Goal: Task Accomplishment & Management: Complete application form

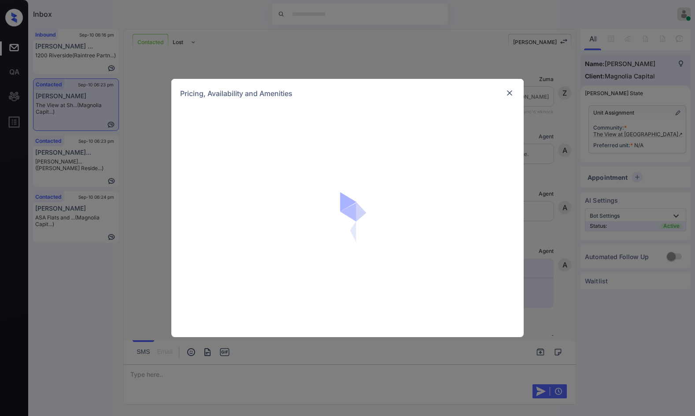
scroll to position [435, 0]
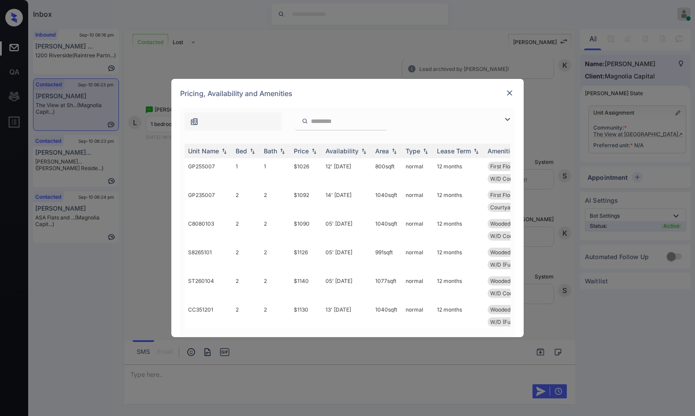
click at [503, 116] on img at bounding box center [507, 119] width 11 height 11
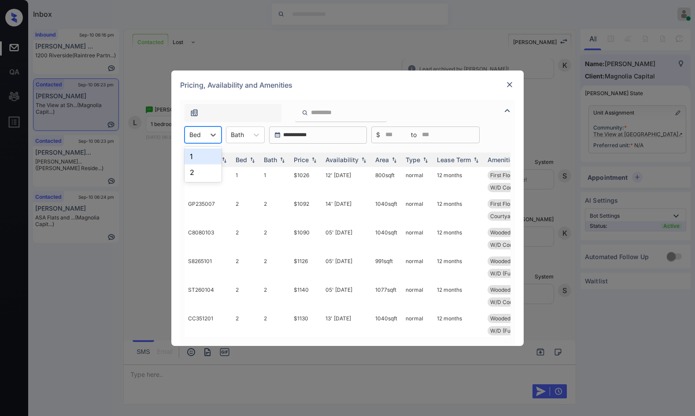
drag, startPoint x: 206, startPoint y: 132, endPoint x: 210, endPoint y: 144, distance: 12.8
click at [204, 132] on div "Bed" at bounding box center [202, 134] width 37 height 17
click at [213, 160] on div "1" at bounding box center [202, 156] width 37 height 16
click at [310, 162] on img at bounding box center [313, 159] width 9 height 6
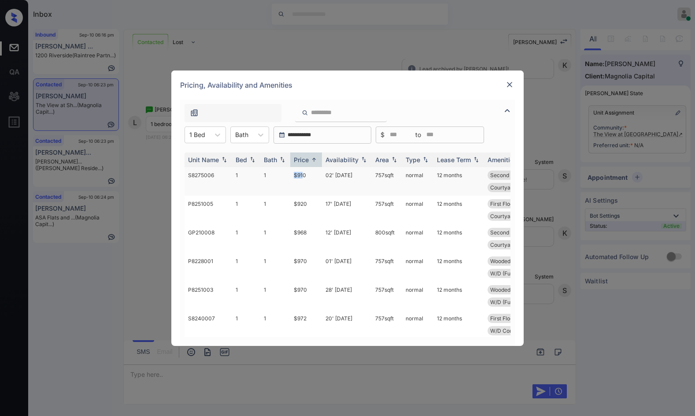
drag, startPoint x: 292, startPoint y: 174, endPoint x: 304, endPoint y: 173, distance: 11.9
click at [304, 173] on tr "S8275006 1 1 $910 02' Nov 25 757 sqft normal 12 months Second Floor Upgrade Flo…" at bounding box center [414, 181] width 460 height 29
click at [308, 238] on td "$968" at bounding box center [306, 238] width 32 height 29
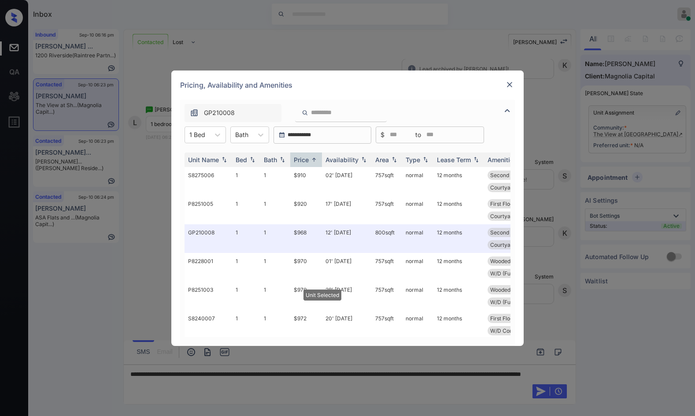
click at [506, 88] on img at bounding box center [509, 84] width 9 height 9
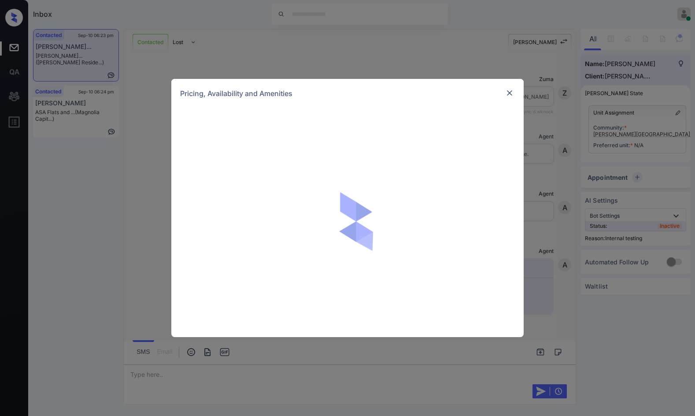
scroll to position [2197, 0]
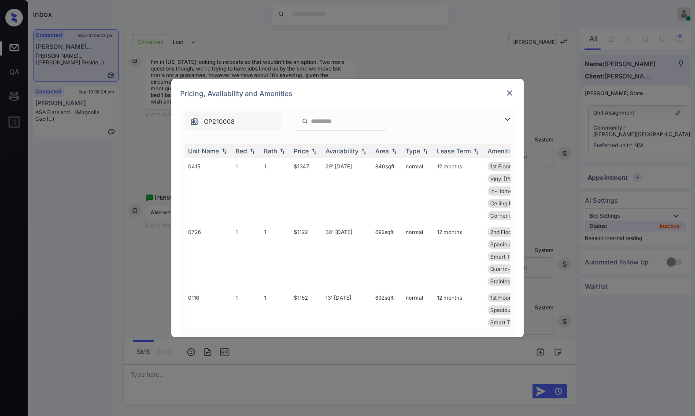
click at [508, 117] on img at bounding box center [507, 119] width 11 height 11
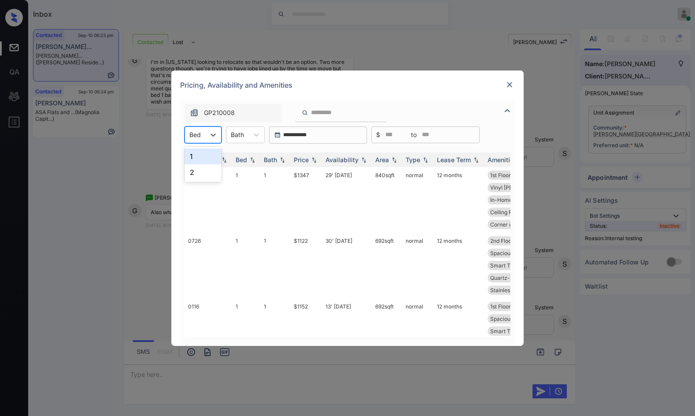
click at [205, 140] on div "Bed" at bounding box center [195, 134] width 20 height 13
click at [209, 156] on div "1" at bounding box center [202, 156] width 37 height 16
click at [315, 156] on img at bounding box center [313, 159] width 9 height 6
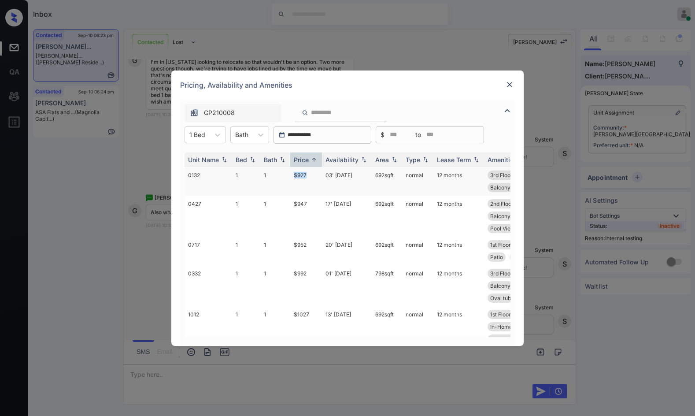
drag, startPoint x: 291, startPoint y: 173, endPoint x: 312, endPoint y: 173, distance: 21.1
click at [312, 173] on td "$927" at bounding box center [306, 181] width 32 height 29
click at [313, 173] on td "$927" at bounding box center [306, 181] width 32 height 29
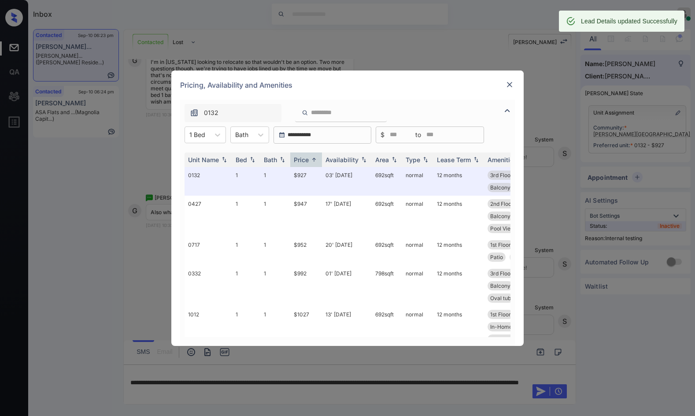
click at [508, 88] on img at bounding box center [509, 84] width 9 height 9
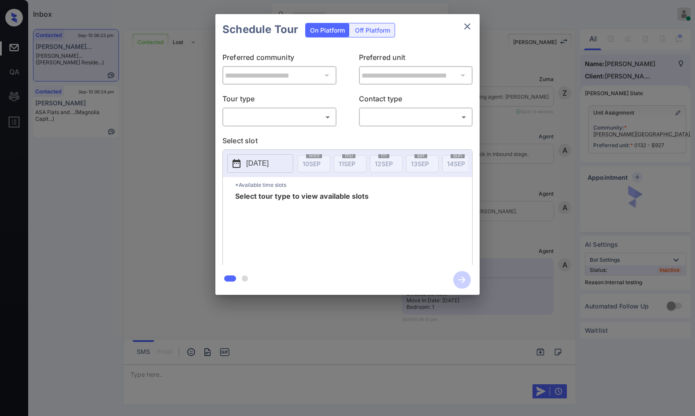
scroll to position [3226, 0]
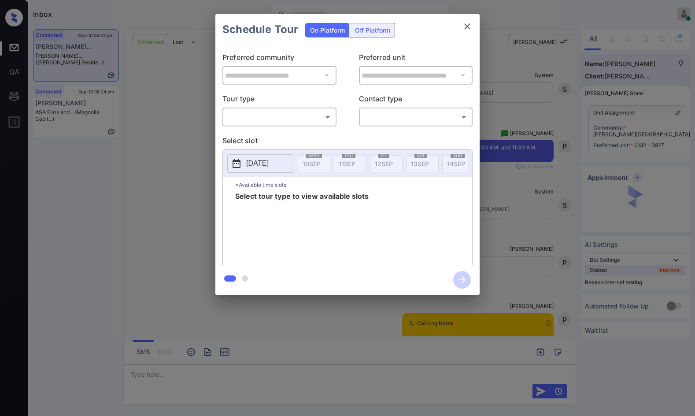
click at [274, 122] on body "Inbox Jezcil Usanastre Online Set yourself offline Set yourself on break Profil…" at bounding box center [347, 208] width 695 height 416
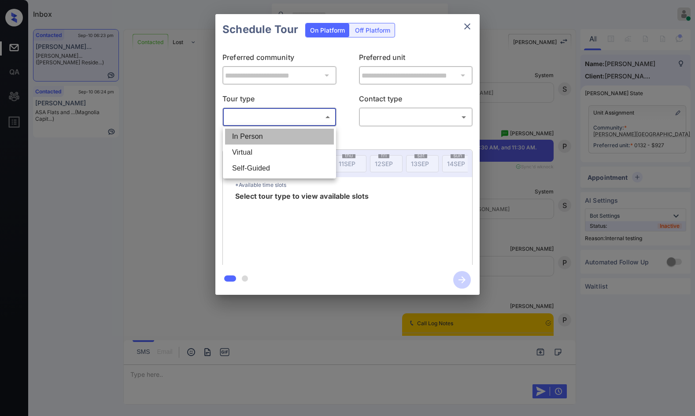
drag, startPoint x: 274, startPoint y: 141, endPoint x: 276, endPoint y: 148, distance: 6.8
click at [276, 148] on ul "In Person Virtual Self-Guided" at bounding box center [279, 152] width 113 height 52
click at [276, 148] on li "Virtual" at bounding box center [279, 152] width 109 height 16
type input "*******"
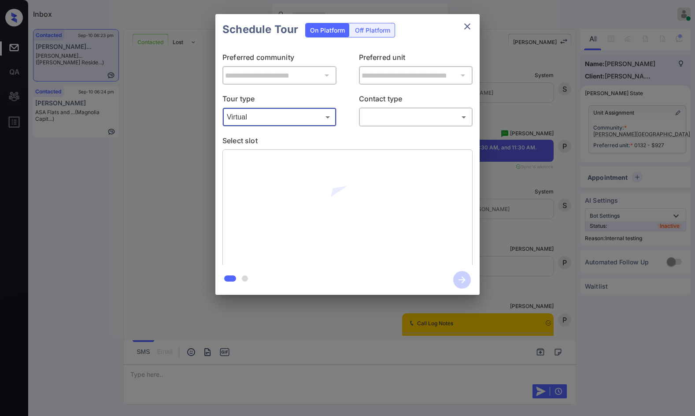
click at [365, 120] on body "Inbox Jezcil Usanastre Online Set yourself offline Set yourself on break Profil…" at bounding box center [347, 208] width 695 height 416
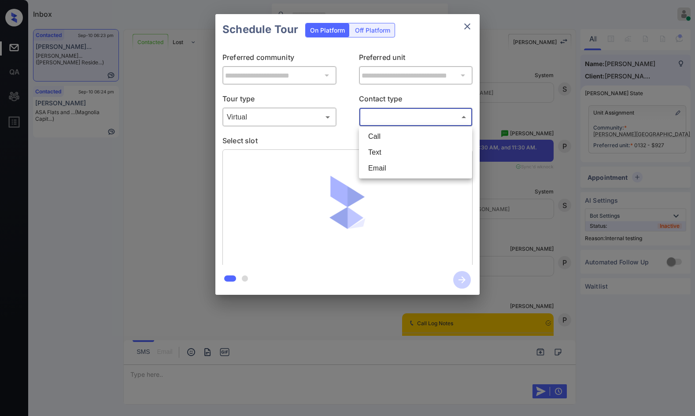
click at [386, 155] on li "Text" at bounding box center [415, 152] width 109 height 16
type input "****"
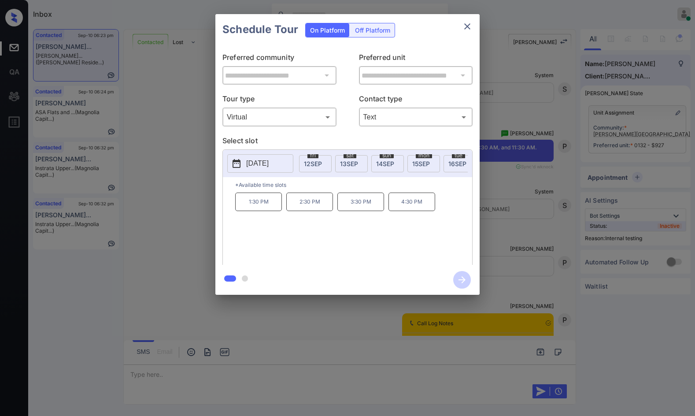
scroll to position [0, 97]
click at [397, 166] on span "15 SEP" at bounding box center [395, 163] width 18 height 7
click at [512, 211] on div "**********" at bounding box center [347, 154] width 695 height 309
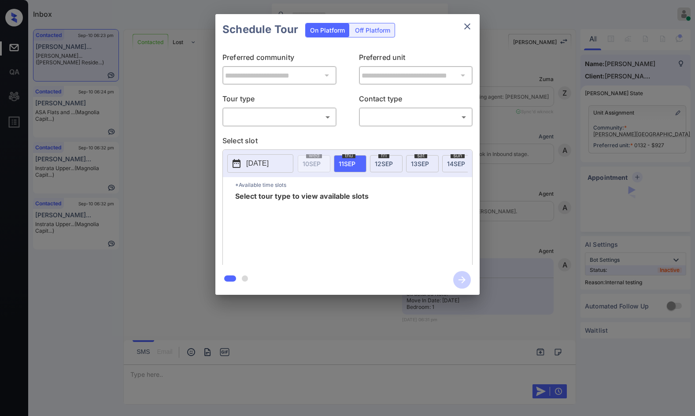
scroll to position [3549, 0]
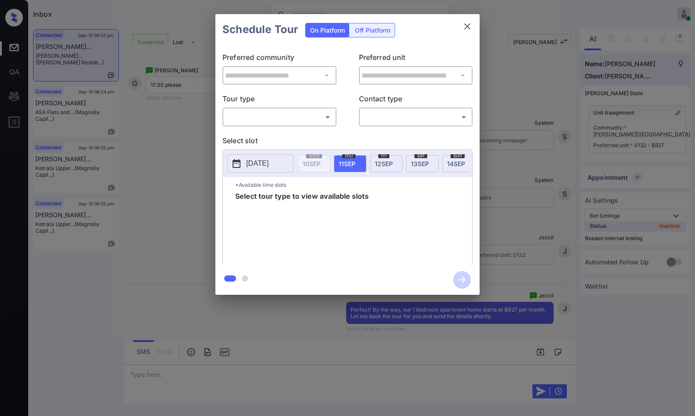
click at [300, 125] on div "​ ​" at bounding box center [279, 116] width 114 height 19
click at [294, 136] on p "Select slot" at bounding box center [347, 142] width 250 height 14
click at [300, 120] on body "Inbox Jezcil Usanastre Online Set yourself offline Set yourself on break Profil…" at bounding box center [347, 208] width 695 height 416
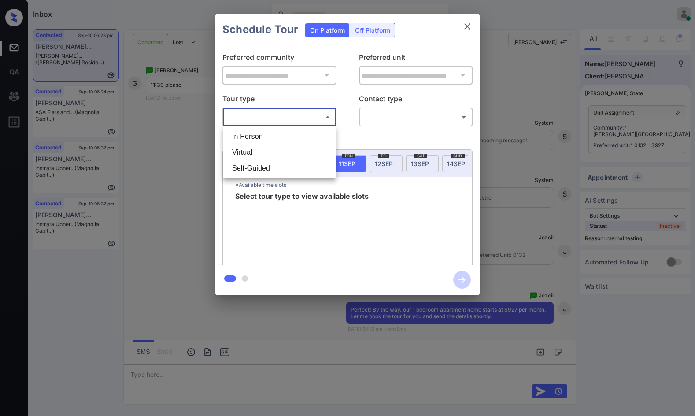
click at [296, 139] on li "In Person" at bounding box center [279, 137] width 109 height 16
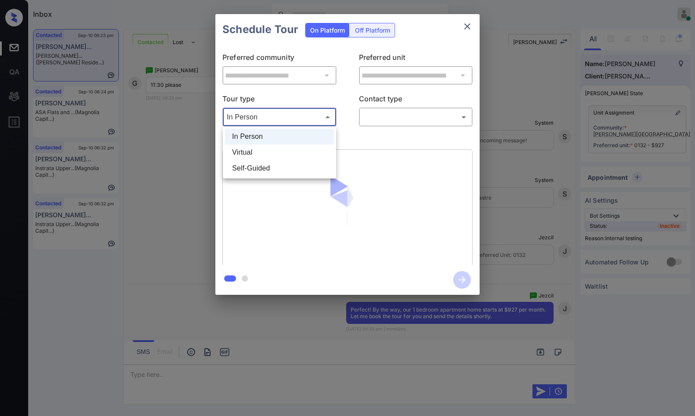
click at [282, 118] on body "Inbox Jezcil Usanastre Online Set yourself offline Set yourself on break Profil…" at bounding box center [347, 208] width 695 height 416
click at [276, 152] on li "Virtual" at bounding box center [279, 152] width 109 height 16
type input "*******"
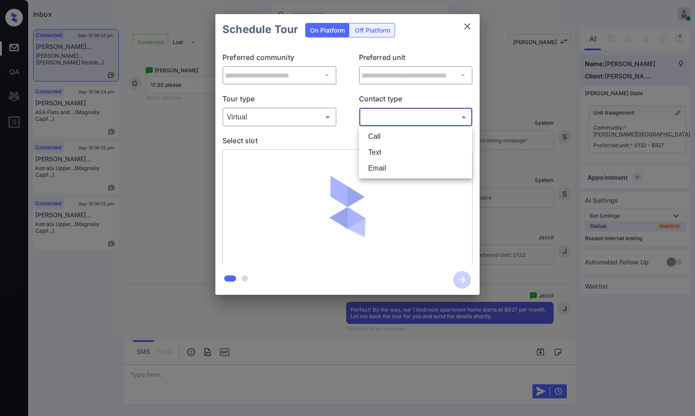
click at [389, 111] on body "Inbox Jezcil Usanastre Online Set yourself offline Set yourself on break Profil…" at bounding box center [347, 208] width 695 height 416
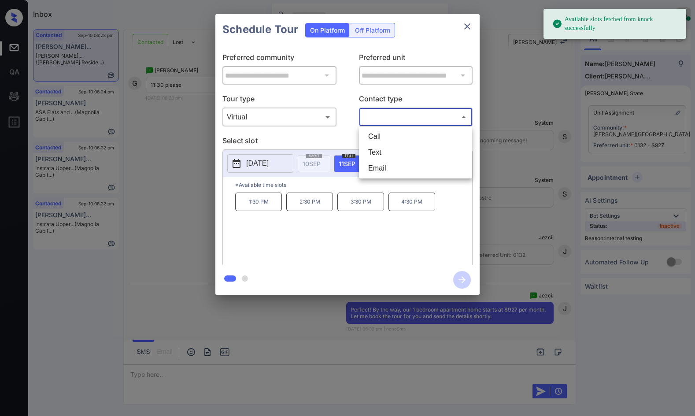
click at [389, 151] on li "Text" at bounding box center [415, 152] width 109 height 16
type input "****"
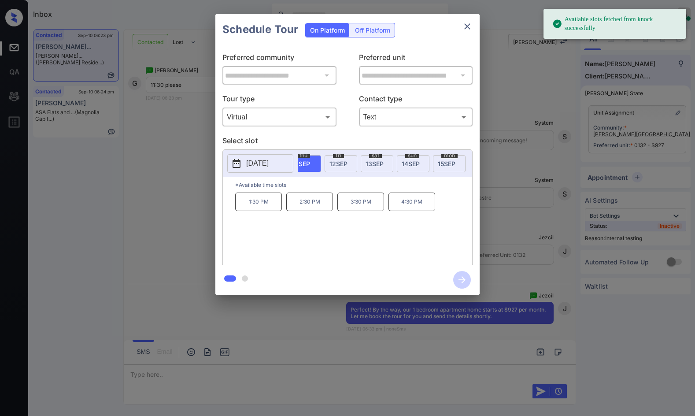
scroll to position [0, 52]
click at [430, 164] on div "mon 15 SEP" at bounding box center [443, 163] width 33 height 17
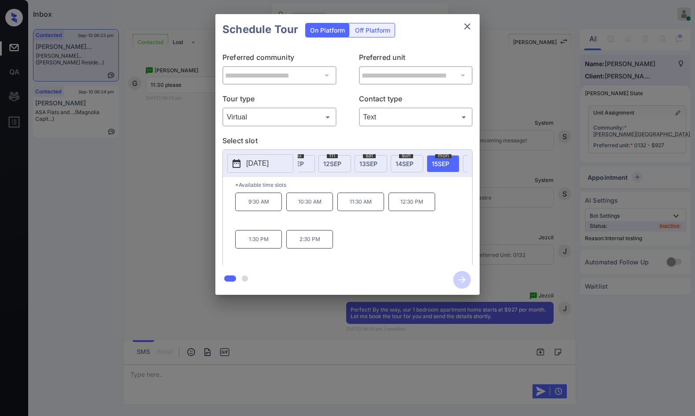
click at [367, 208] on p "11:30 AM" at bounding box center [360, 201] width 47 height 18
click at [460, 283] on icon "button" at bounding box center [462, 280] width 18 height 18
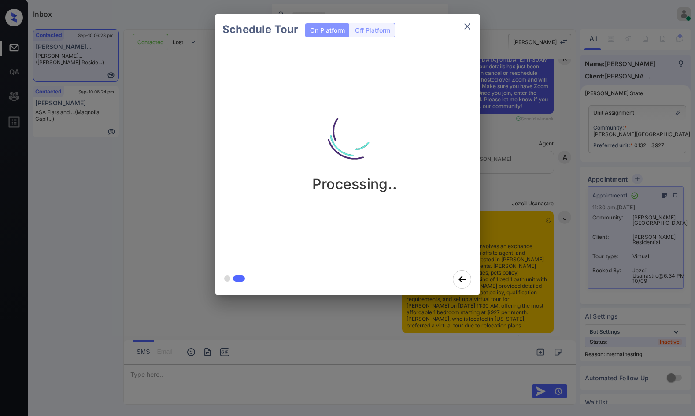
scroll to position [4031, 0]
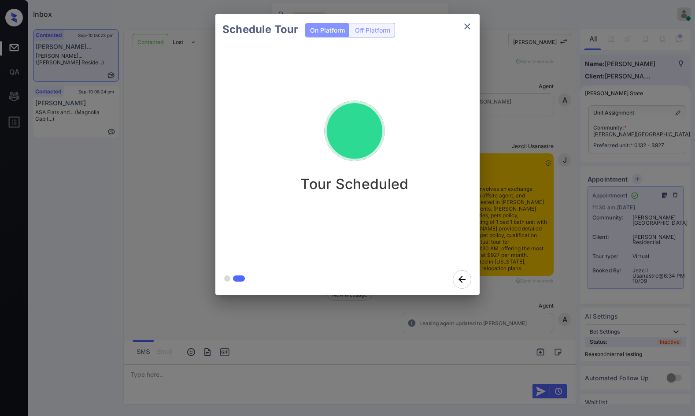
click at [159, 219] on div "Schedule Tour On Platform Off Platform Tour Scheduled" at bounding box center [347, 154] width 695 height 309
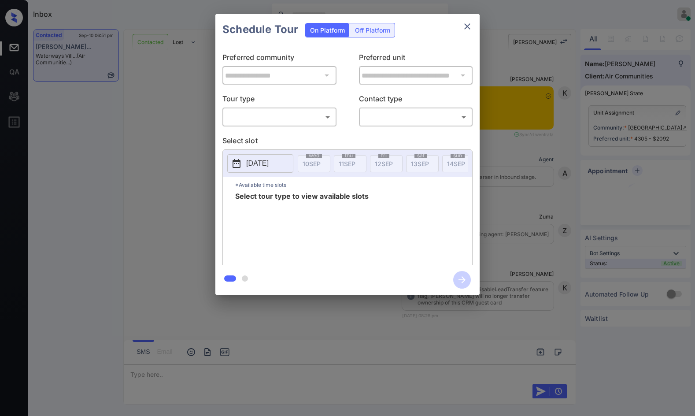
scroll to position [2215, 0]
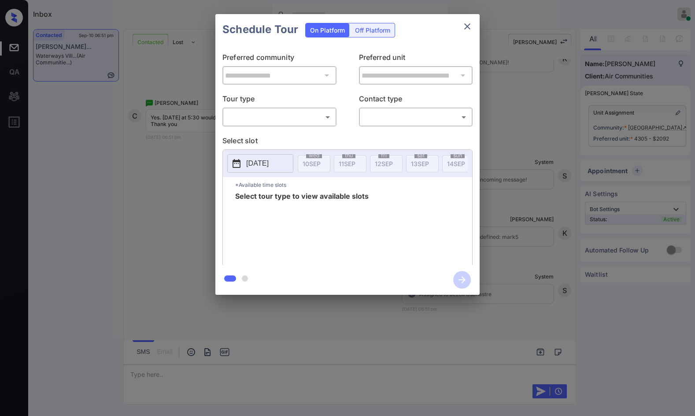
click at [328, 122] on body "Inbox Jezcil Usanastre Online Set yourself offline Set yourself on break Profil…" at bounding box center [347, 208] width 695 height 416
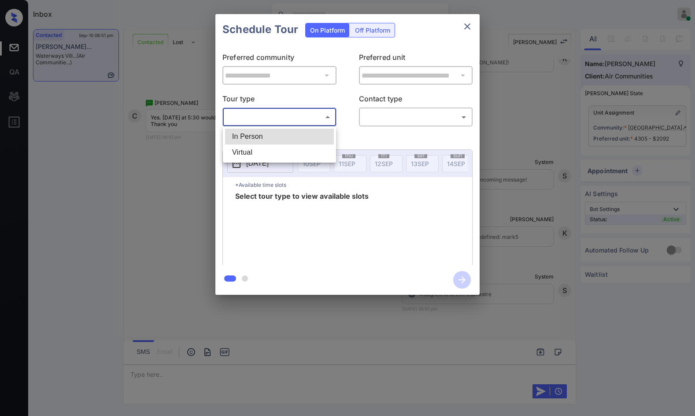
click at [325, 131] on li "In Person" at bounding box center [279, 137] width 109 height 16
type input "********"
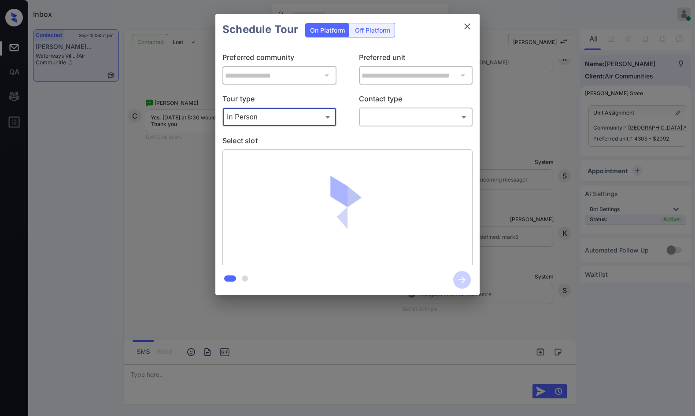
click at [399, 121] on body "Inbox Jezcil Usanastre Online Set yourself offline Set yourself on break Profil…" at bounding box center [347, 208] width 695 height 416
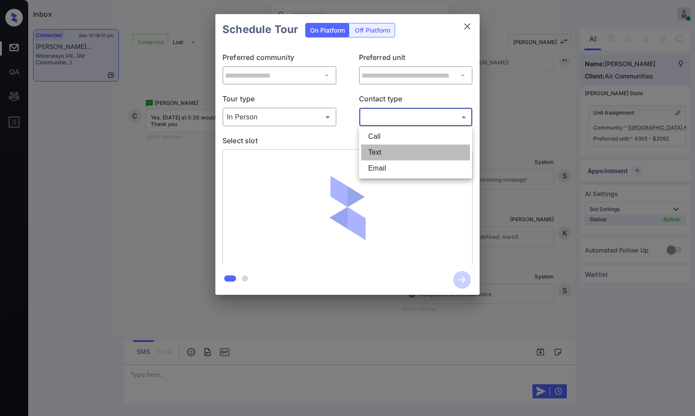
click at [396, 151] on li "Text" at bounding box center [415, 152] width 109 height 16
type input "****"
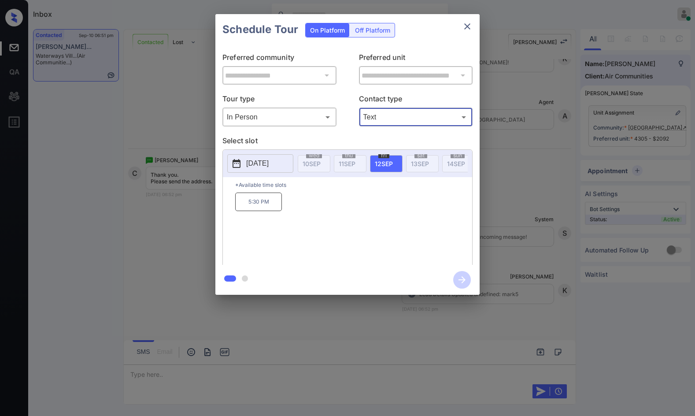
scroll to position [2799, 0]
click at [188, 215] on div "**********" at bounding box center [347, 154] width 695 height 309
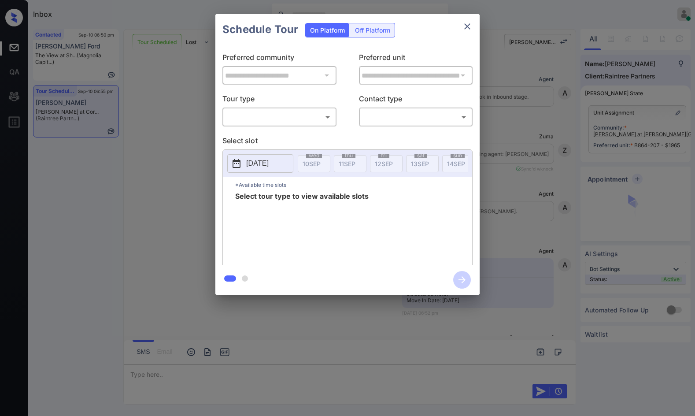
scroll to position [1711, 0]
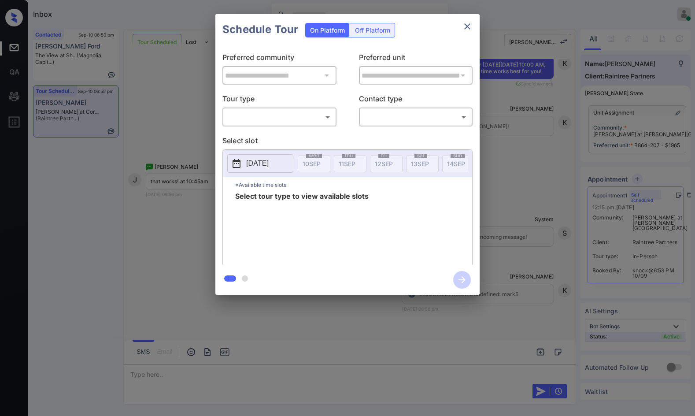
click at [277, 113] on body "Inbox Jezcil Usanastre Online Set yourself offline Set yourself on break Profil…" at bounding box center [347, 208] width 695 height 416
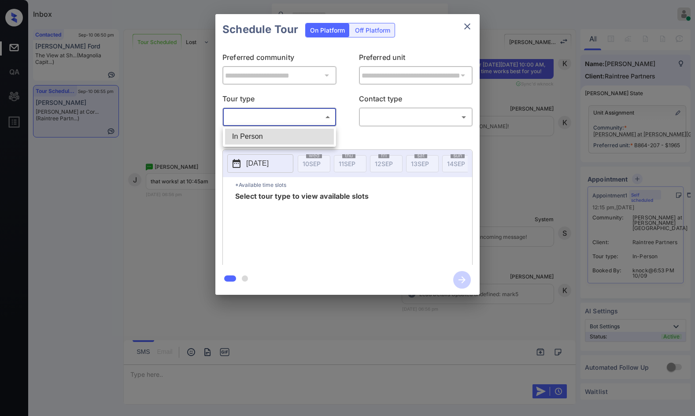
click at [272, 136] on li "In Person" at bounding box center [279, 137] width 109 height 16
type input "********"
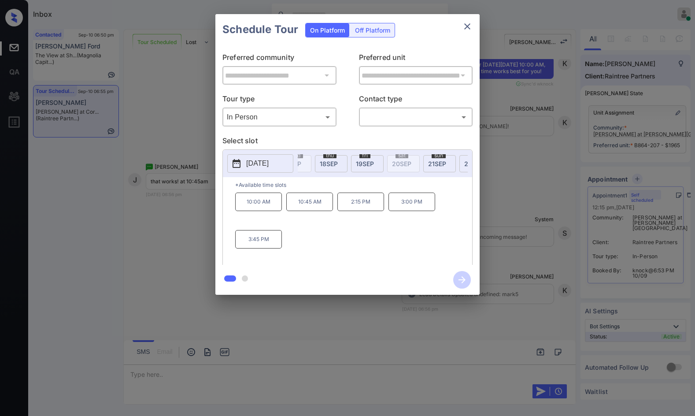
scroll to position [0, 265]
click at [440, 166] on span "[DATE]" at bounding box center [443, 163] width 18 height 7
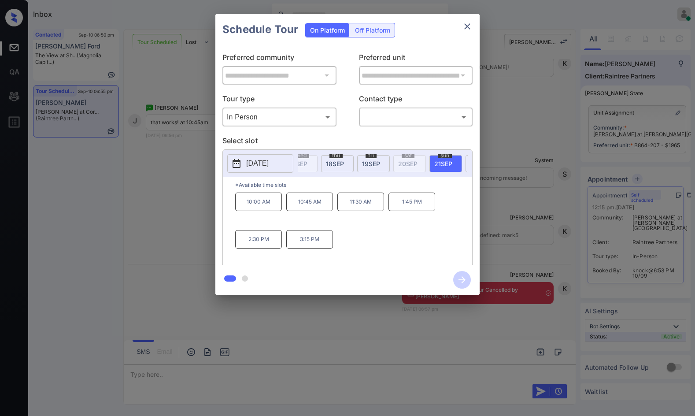
scroll to position [1767, 0]
click at [155, 206] on div "**********" at bounding box center [347, 154] width 695 height 309
